Goal: Information Seeking & Learning: Understand process/instructions

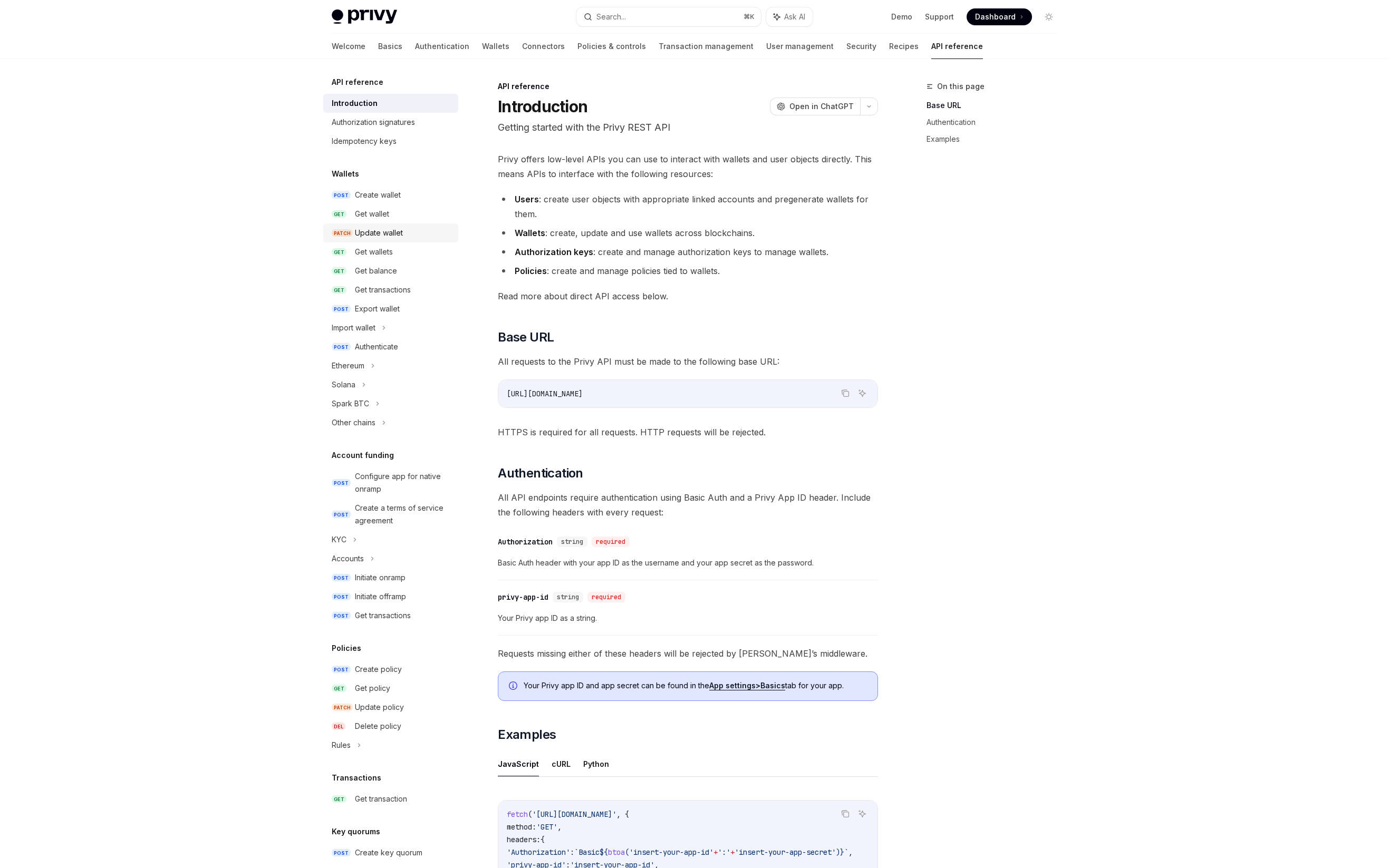
click at [372, 229] on div "Update wallet" at bounding box center [379, 233] width 48 height 13
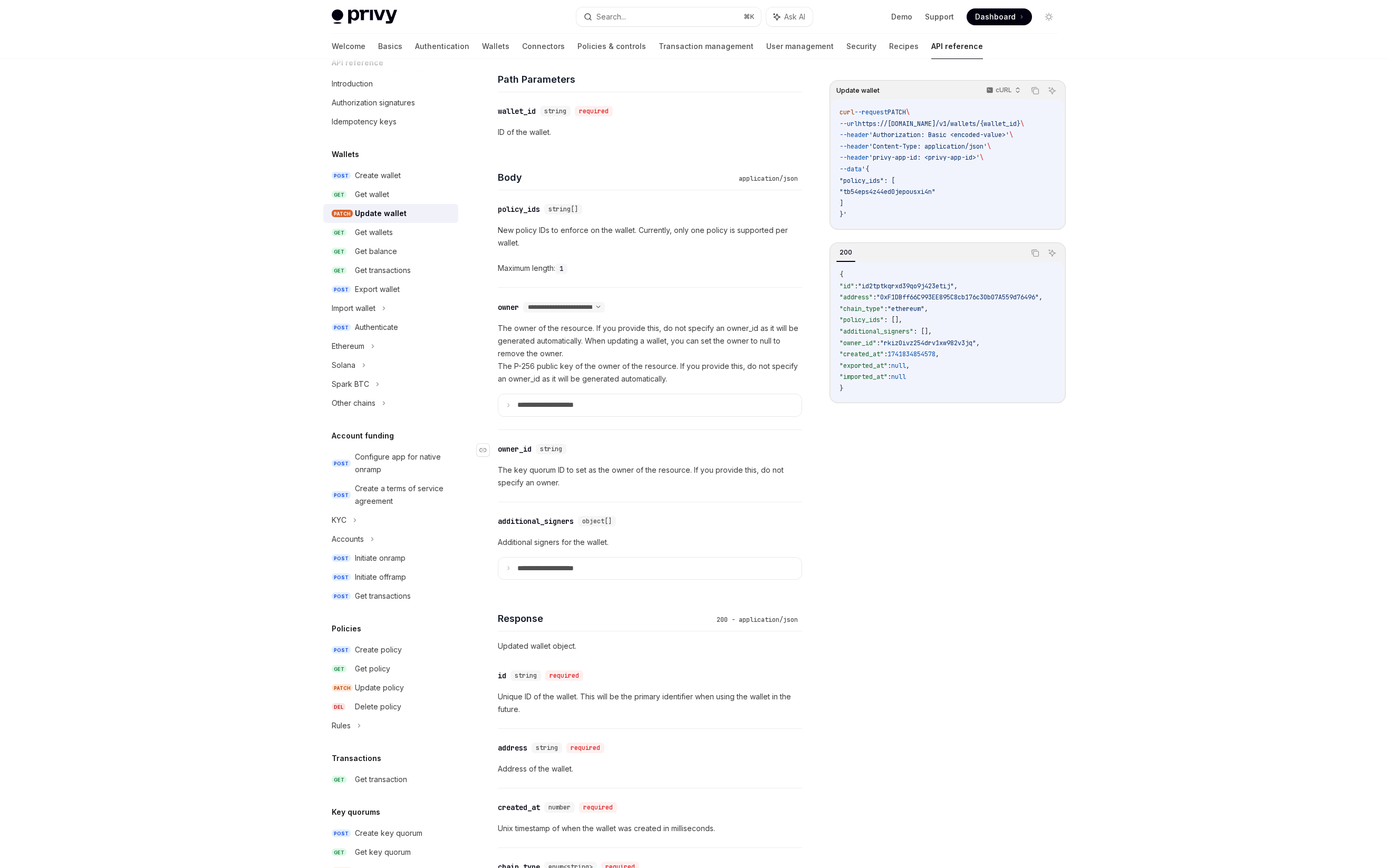
scroll to position [424, 0]
drag, startPoint x: 505, startPoint y: 460, endPoint x: 720, endPoint y: 461, distance: 215.0
click at [720, 461] on p "The key quorum ID to set as the owner of the resource. If you provide this, do …" at bounding box center [650, 472] width 304 height 25
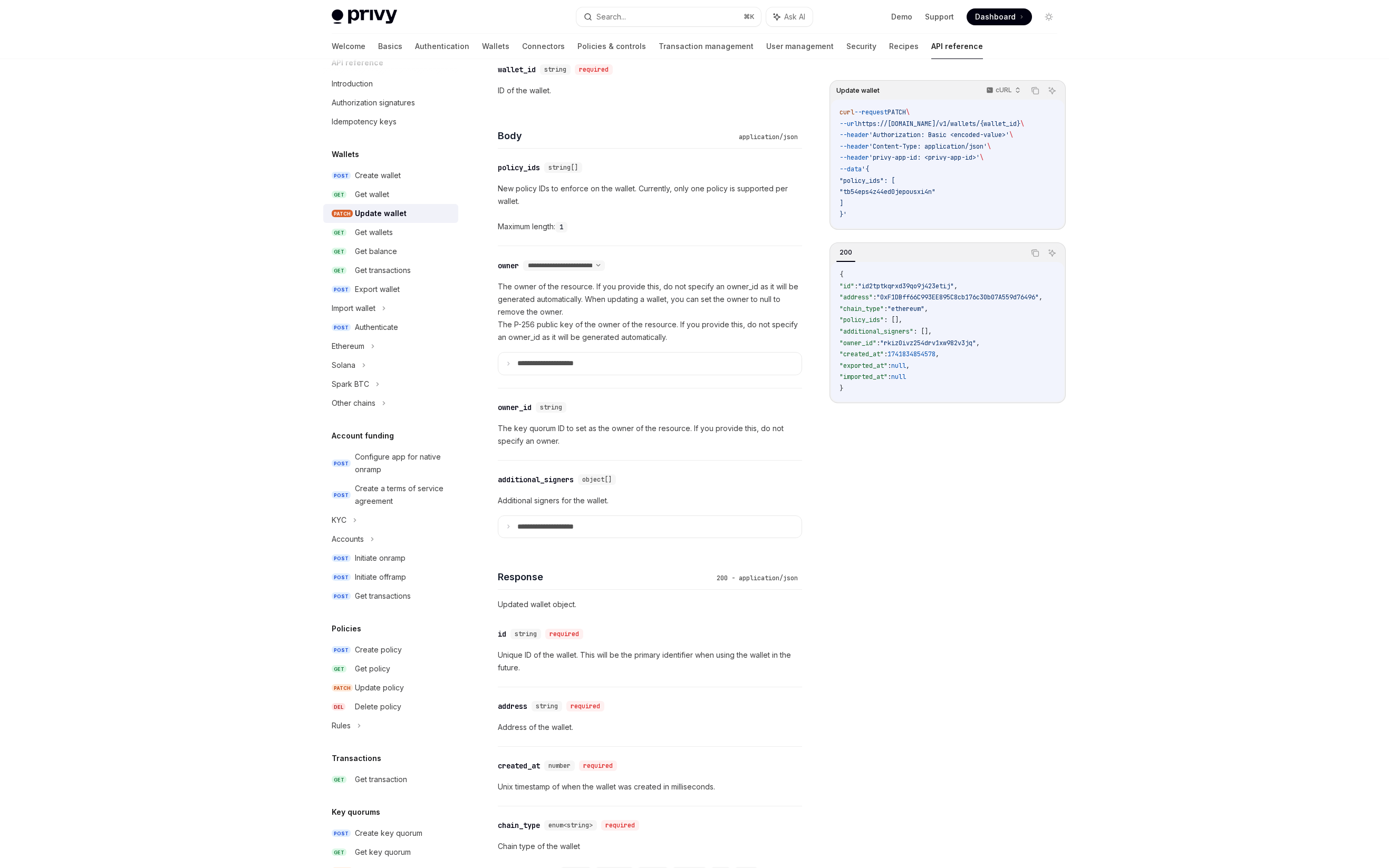
click at [821, 438] on div "Update wallet cURL Copy Ask AI curl --request PATCH \ --url https://[DOMAIN_NAM…" at bounding box center [694, 536] width 743 height 1876
click at [500, 428] on p "The key quorum ID to set as the owner of the resource. If you provide this, do …" at bounding box center [650, 435] width 304 height 25
drag, startPoint x: 500, startPoint y: 428, endPoint x: 676, endPoint y: 428, distance: 176.0
click at [676, 428] on p "The key quorum ID to set as the owner of the resource. If you provide this, do …" at bounding box center [650, 435] width 304 height 25
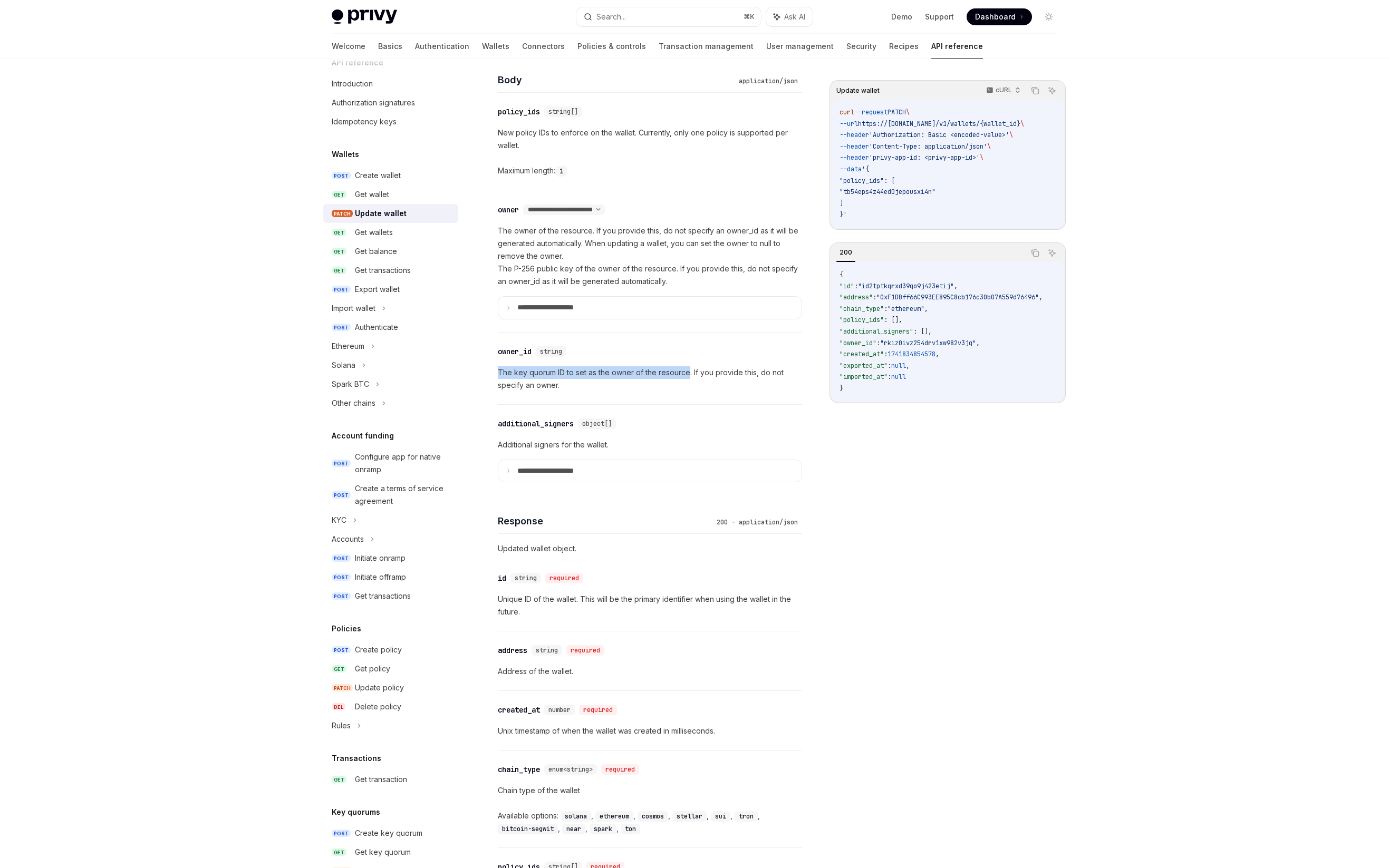
scroll to position [518, 0]
click at [525, 471] on p "**********" at bounding box center [554, 470] width 73 height 9
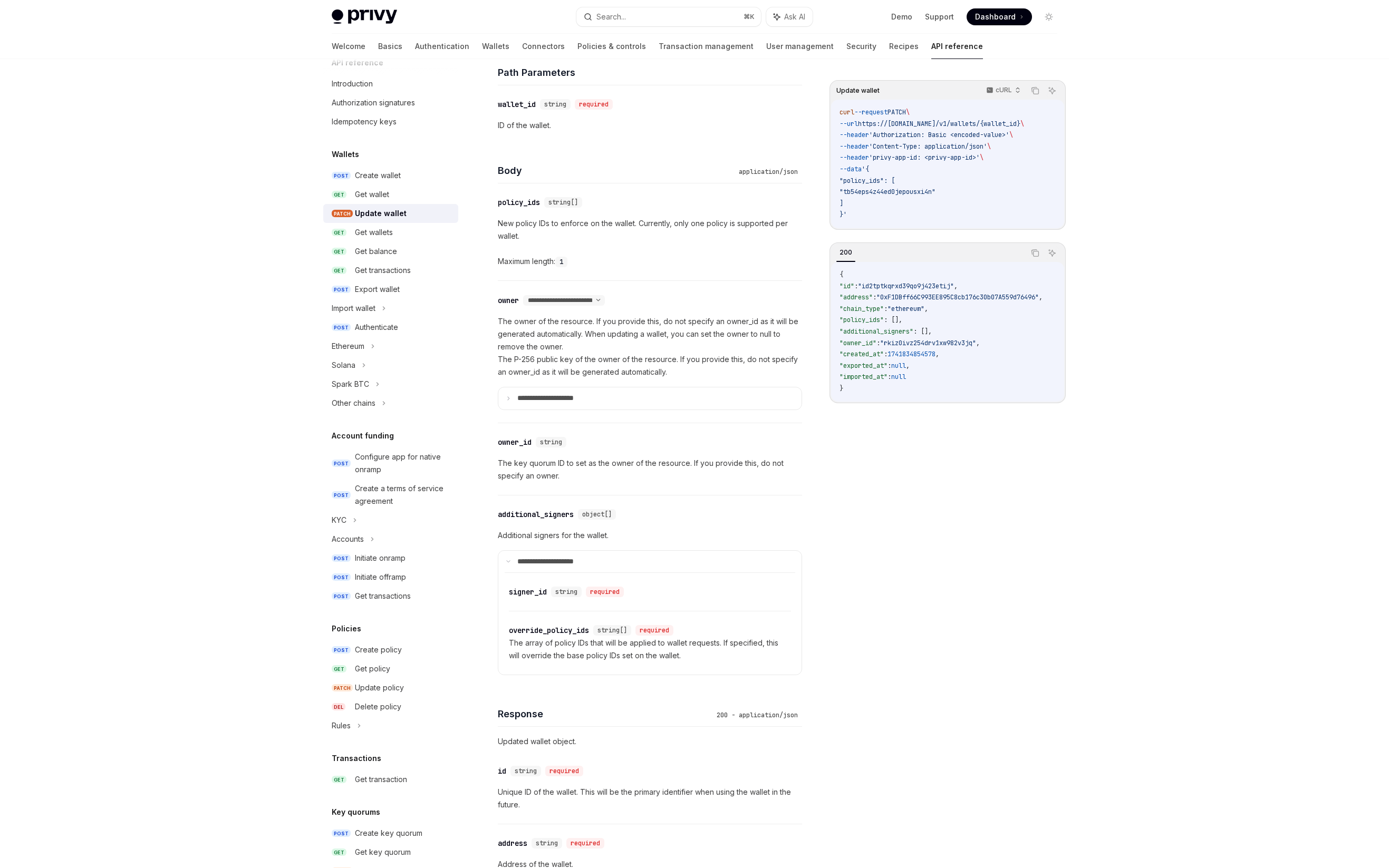
scroll to position [0, 0]
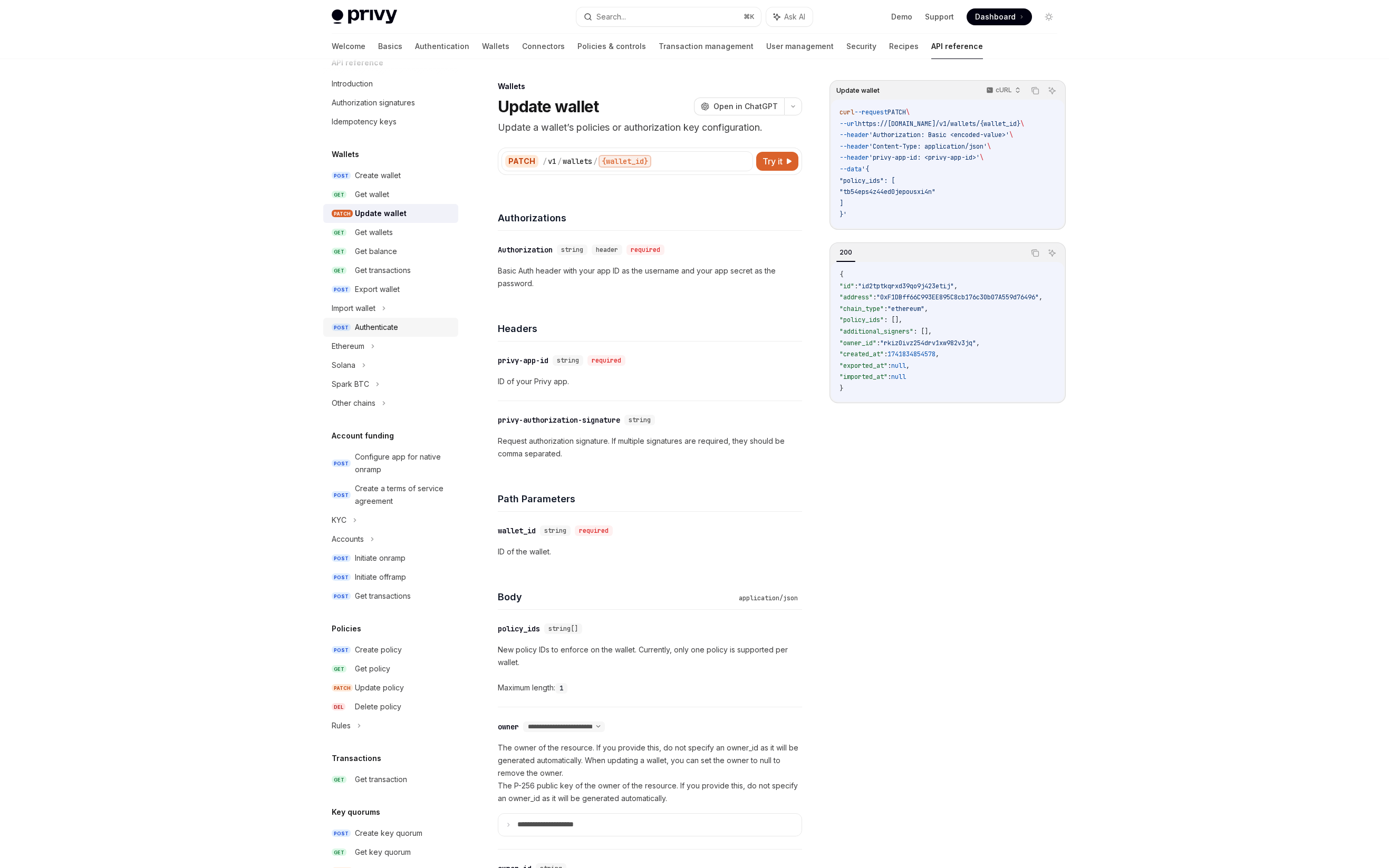
click at [359, 328] on div "Authenticate" at bounding box center [376, 327] width 43 height 13
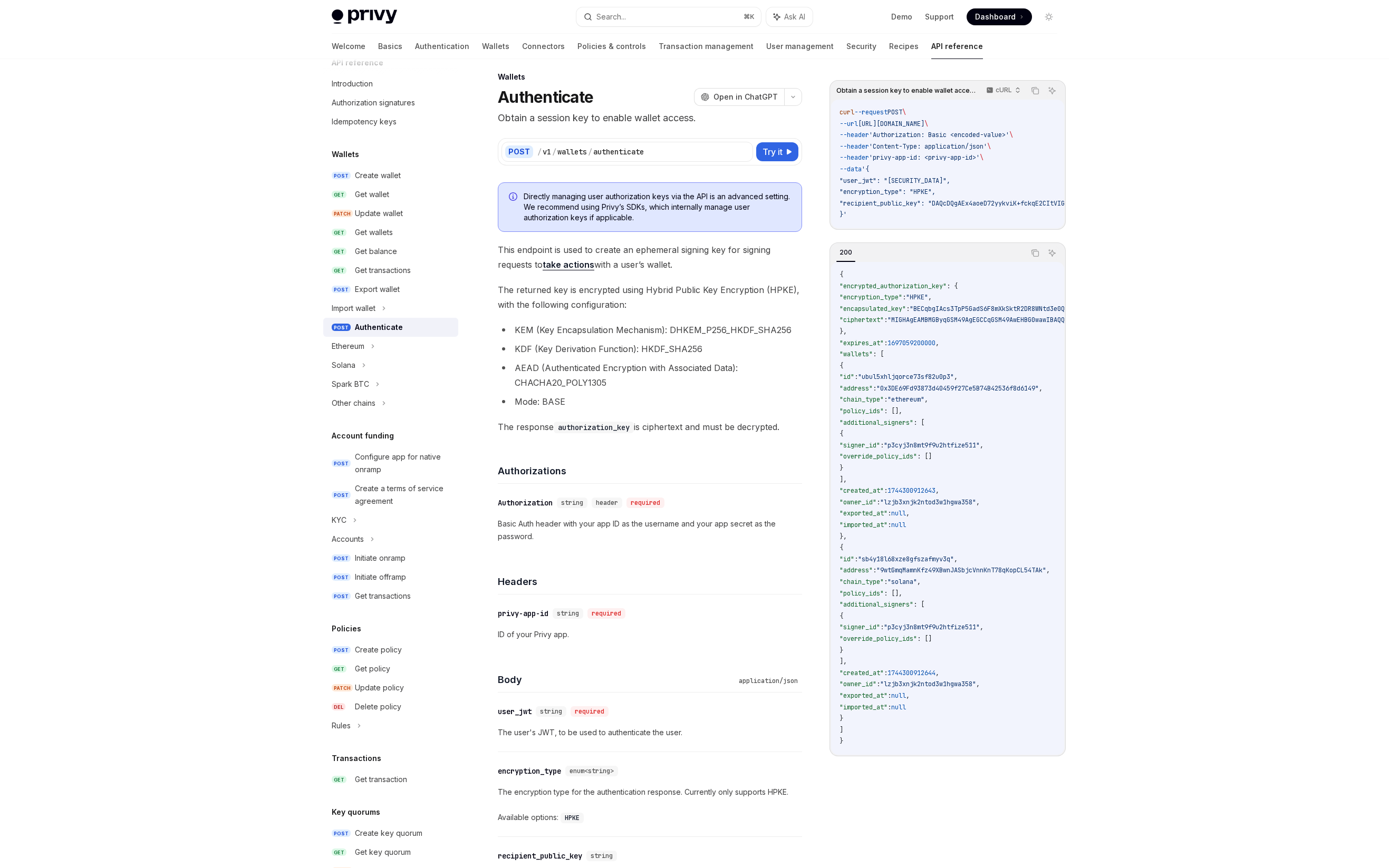
scroll to position [12, 0]
click at [499, 246] on span "This endpoint is used to create an ephemeral signing key for signing requests t…" at bounding box center [650, 255] width 304 height 29
drag, startPoint x: 499, startPoint y: 246, endPoint x: 728, endPoint y: 244, distance: 229.0
click at [728, 244] on span "This endpoint is used to create an ephemeral signing key for signing requests t…" at bounding box center [650, 255] width 304 height 29
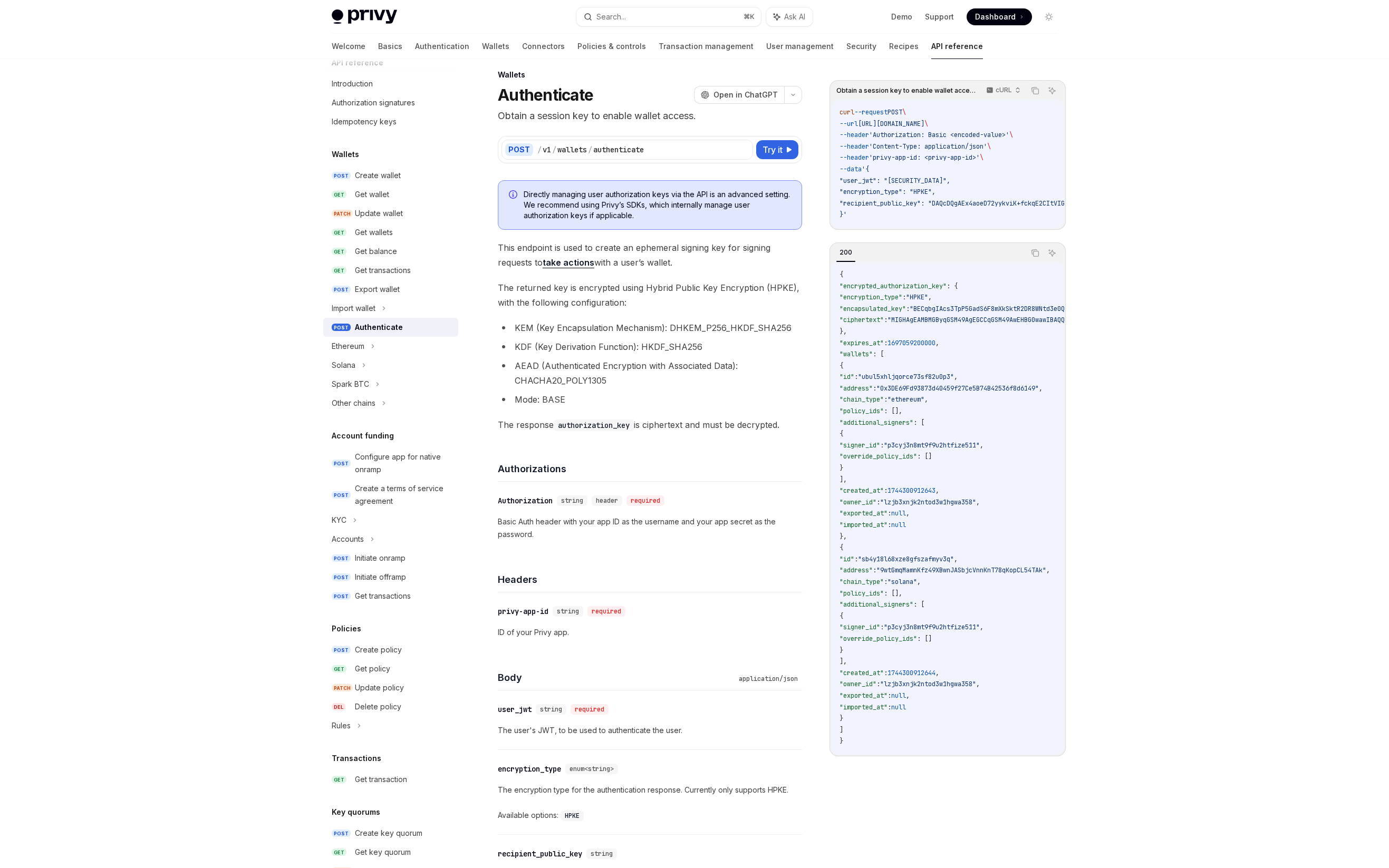
click at [506, 261] on span "This endpoint is used to create an ephemeral signing key for signing requests t…" at bounding box center [650, 255] width 304 height 29
drag, startPoint x: 506, startPoint y: 261, endPoint x: 526, endPoint y: 261, distance: 20.0
click at [526, 261] on span "This endpoint is used to create an ephemeral signing key for signing requests t…" at bounding box center [650, 255] width 304 height 29
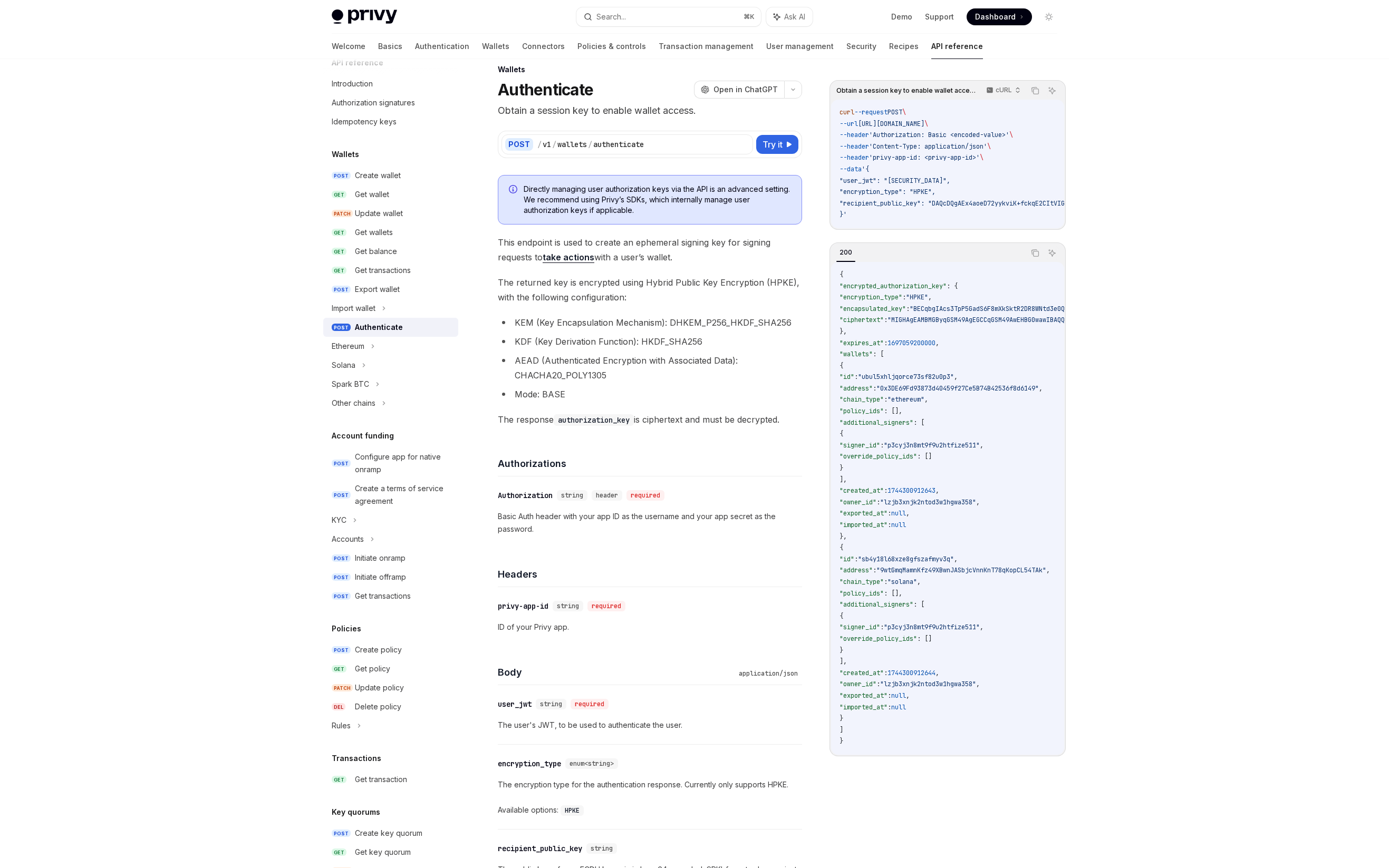
click at [507, 286] on span "The returned key is encrypted using Hybrid Public Key Encryption (HPKE), with t…" at bounding box center [650, 290] width 304 height 29
click at [709, 282] on span "The returned key is encrypted using Hybrid Public Key Encryption (HPKE), with t…" at bounding box center [650, 290] width 304 height 29
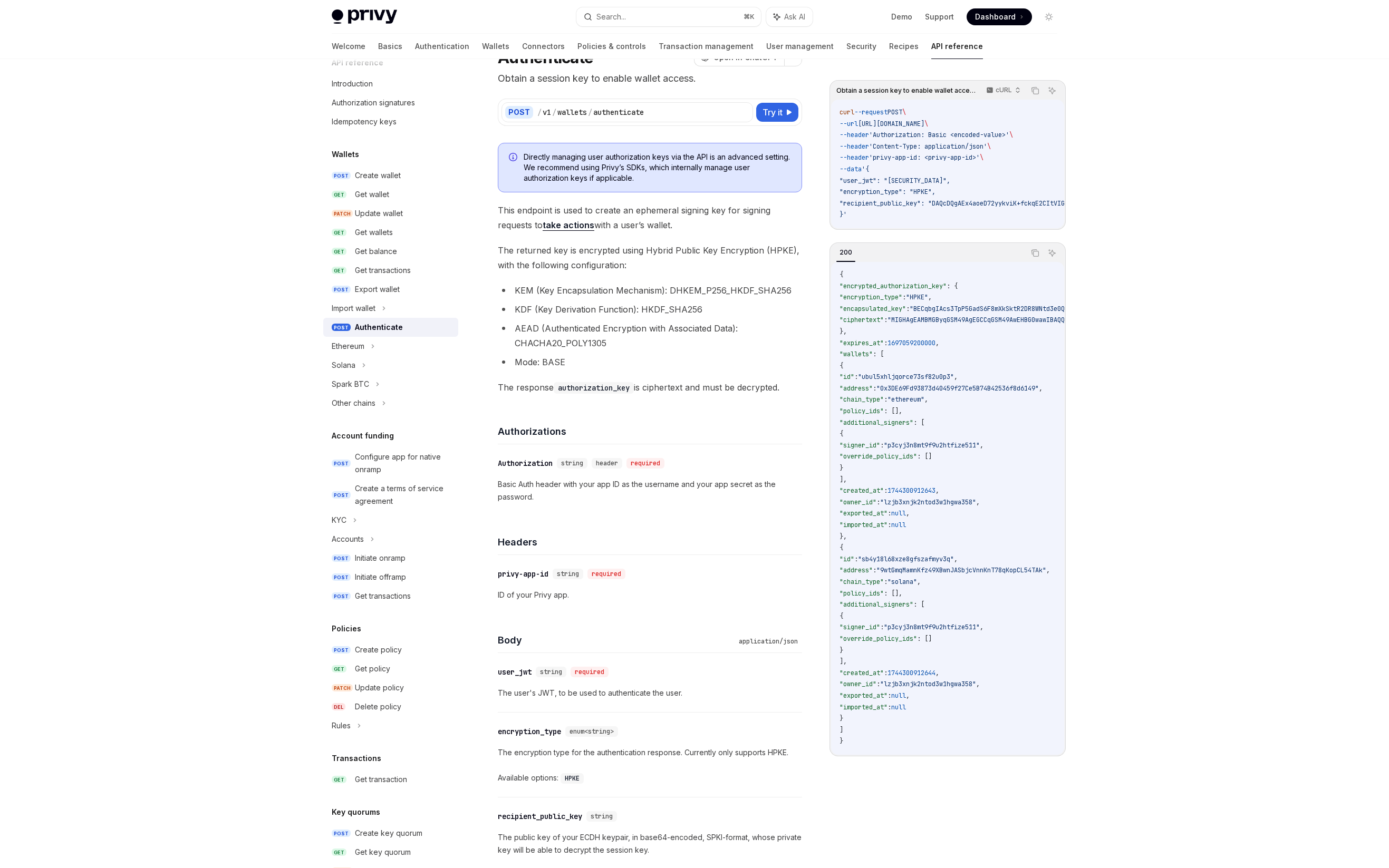
scroll to position [56, 0]
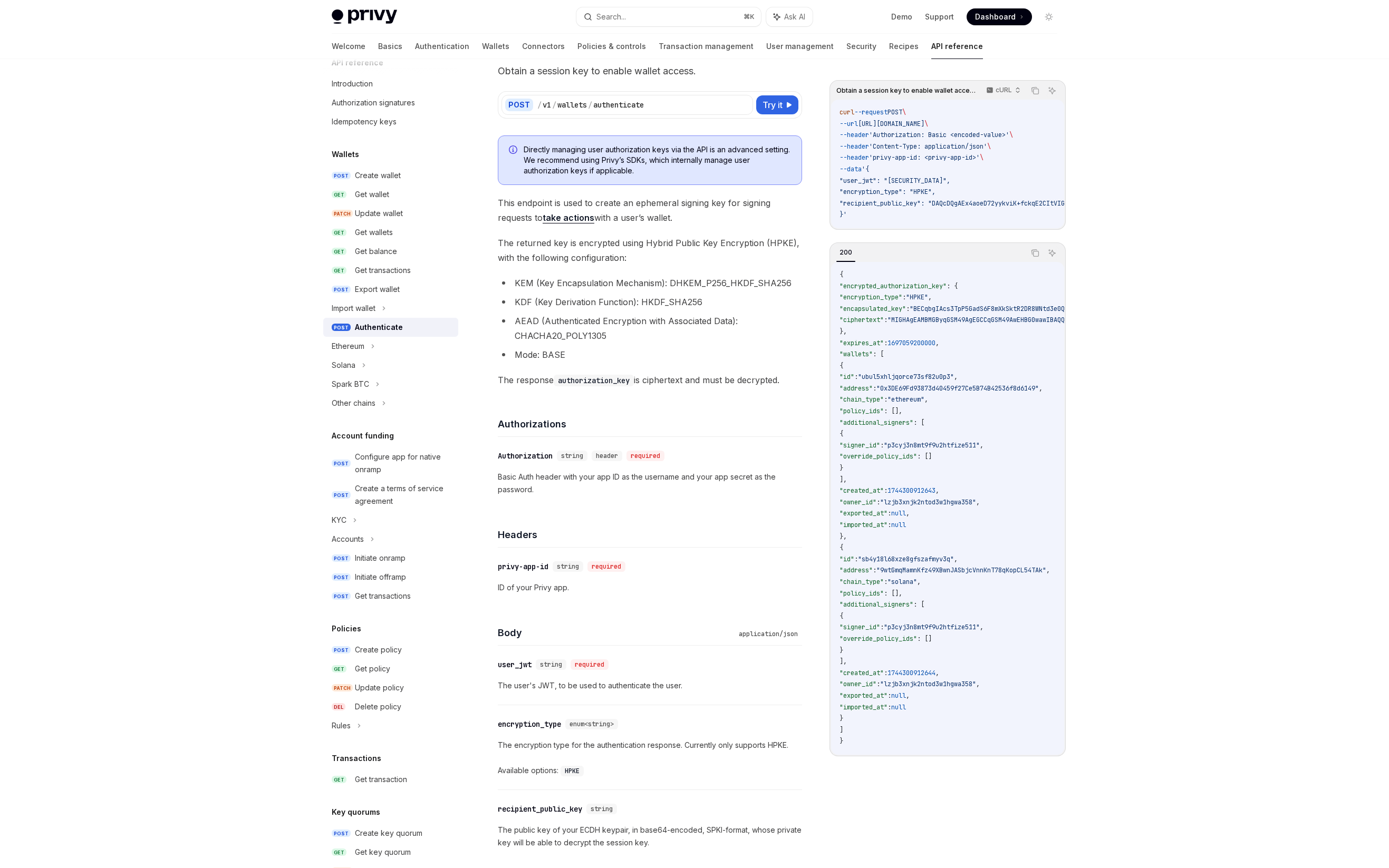
click at [508, 373] on span "The response authorization_key is ciphertext and must be decrypted." at bounding box center [650, 380] width 304 height 15
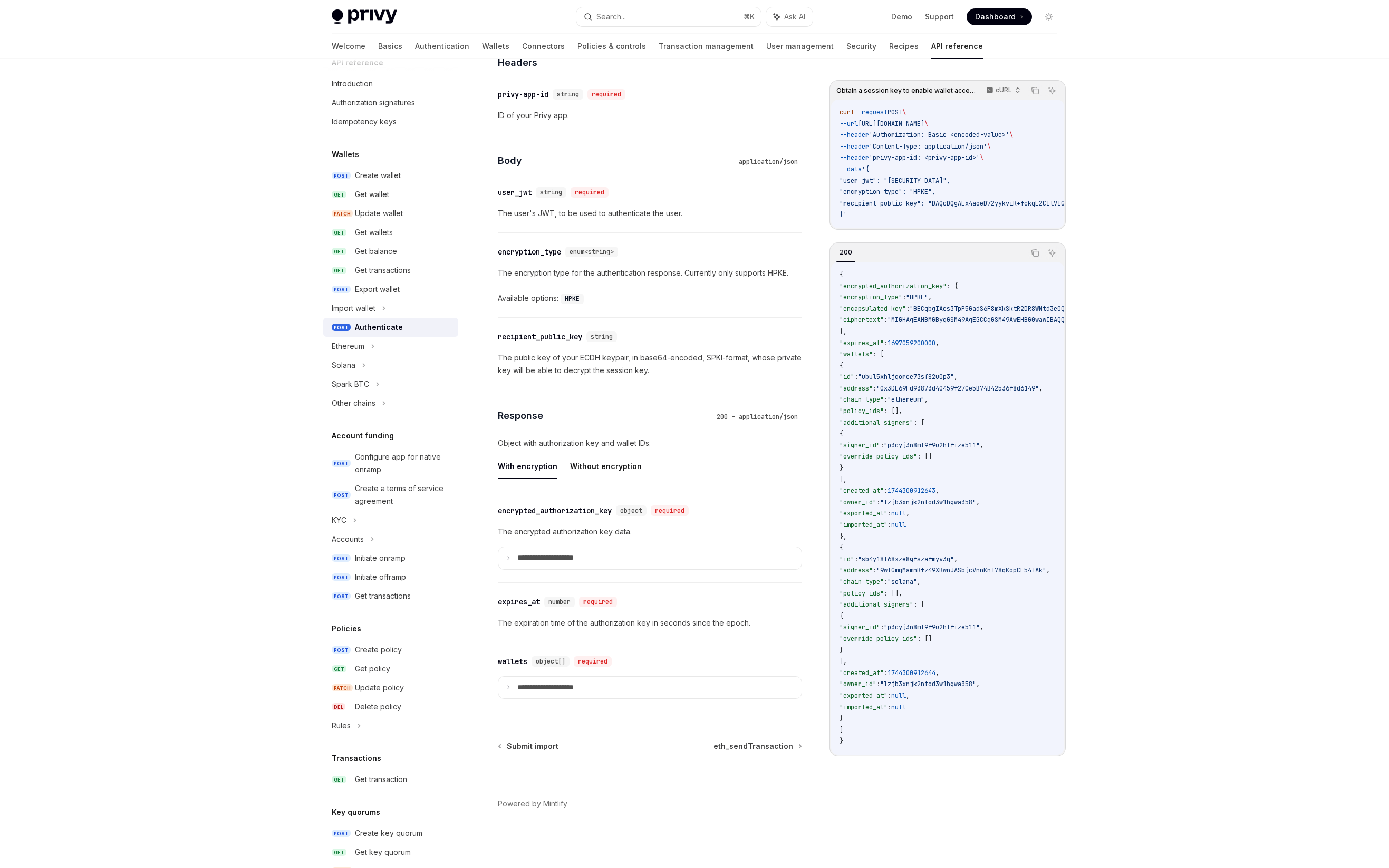
scroll to position [527, 0]
click at [383, 527] on div "KYC" at bounding box center [391, 520] width 135 height 19
type textarea "*"
